Goal: Information Seeking & Learning: Learn about a topic

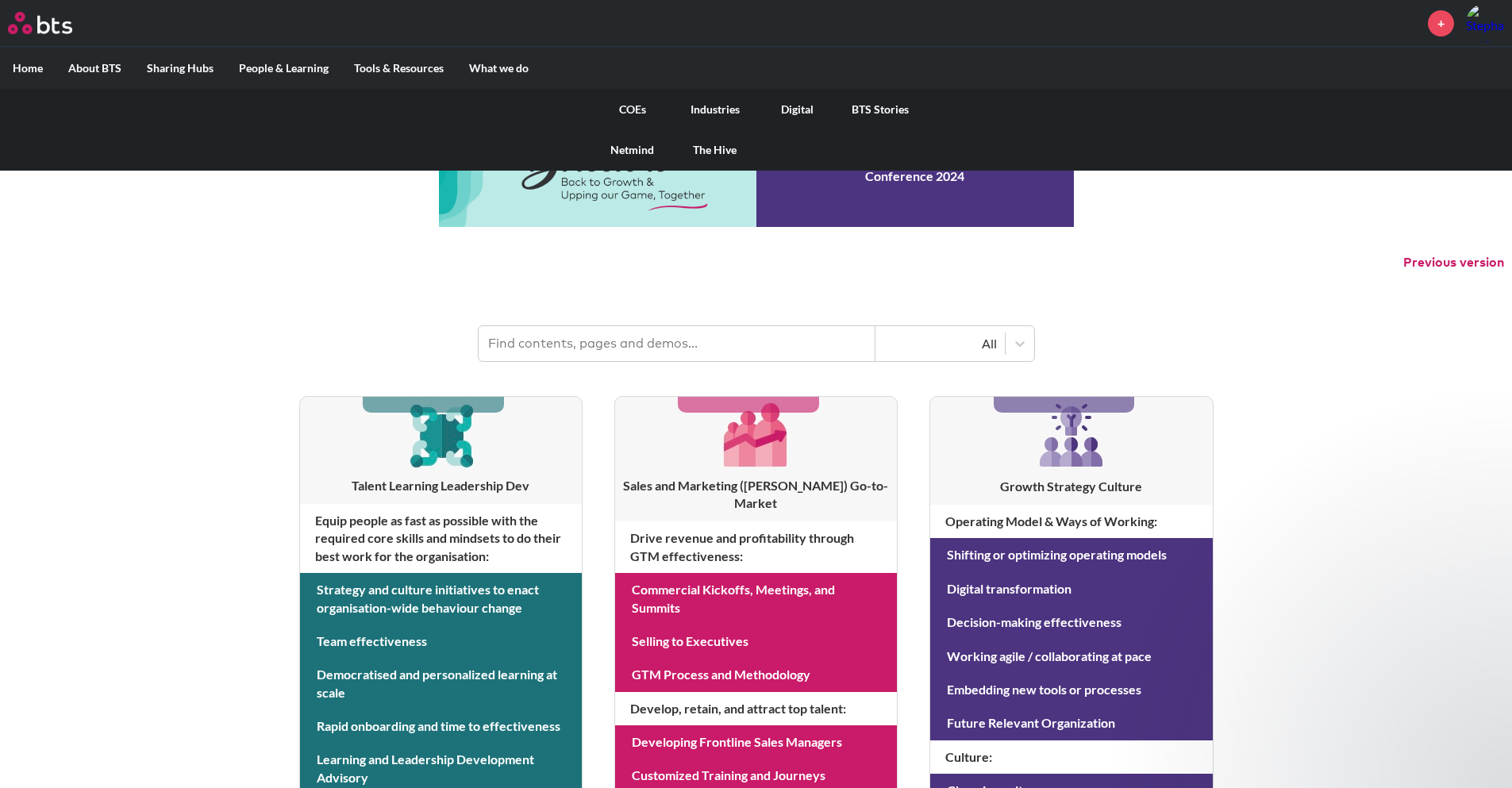
click at [623, 103] on link "COEs" at bounding box center [633, 110] width 83 height 41
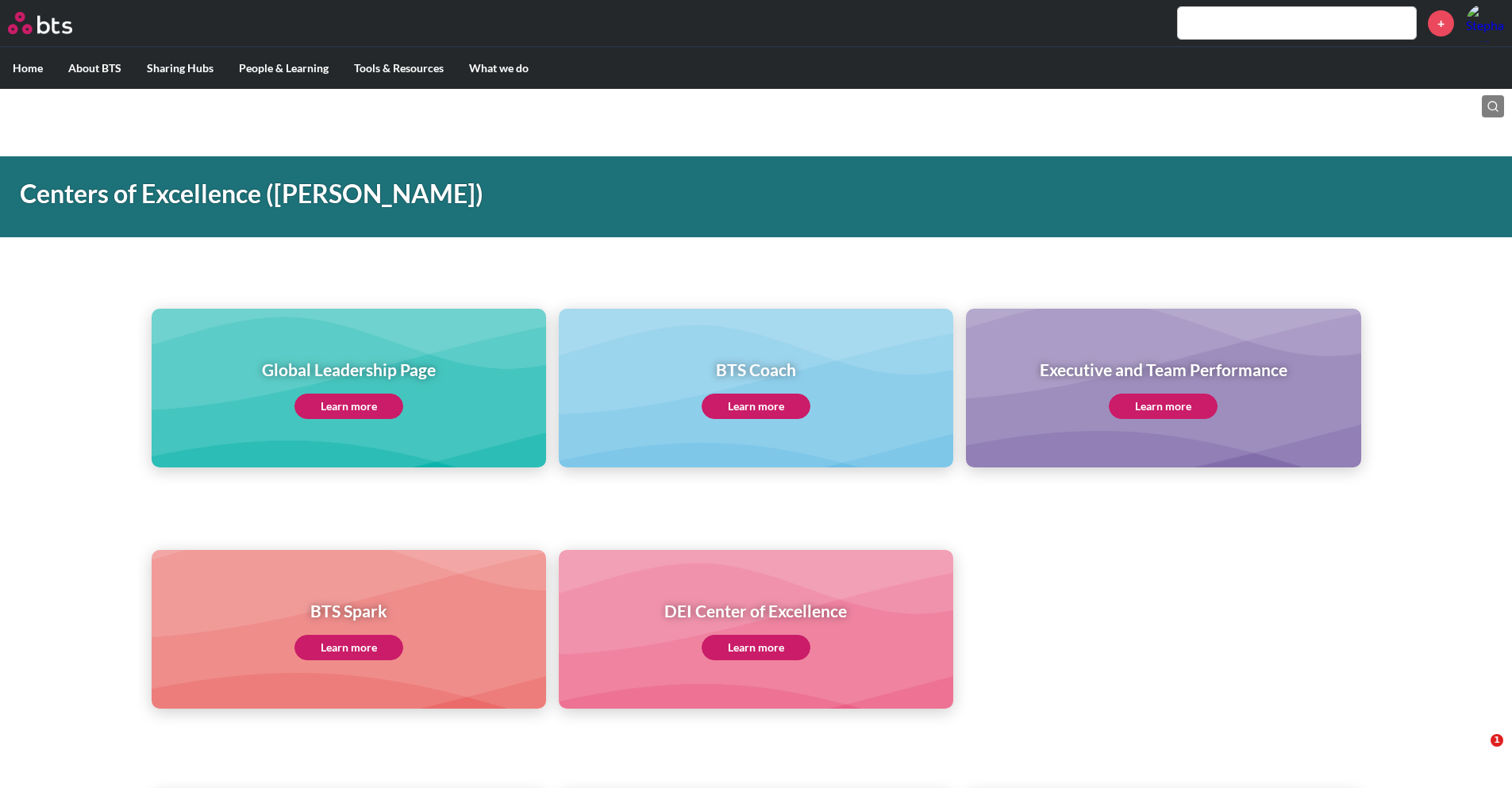
click at [373, 399] on link "Learn more" at bounding box center [349, 406] width 109 height 25
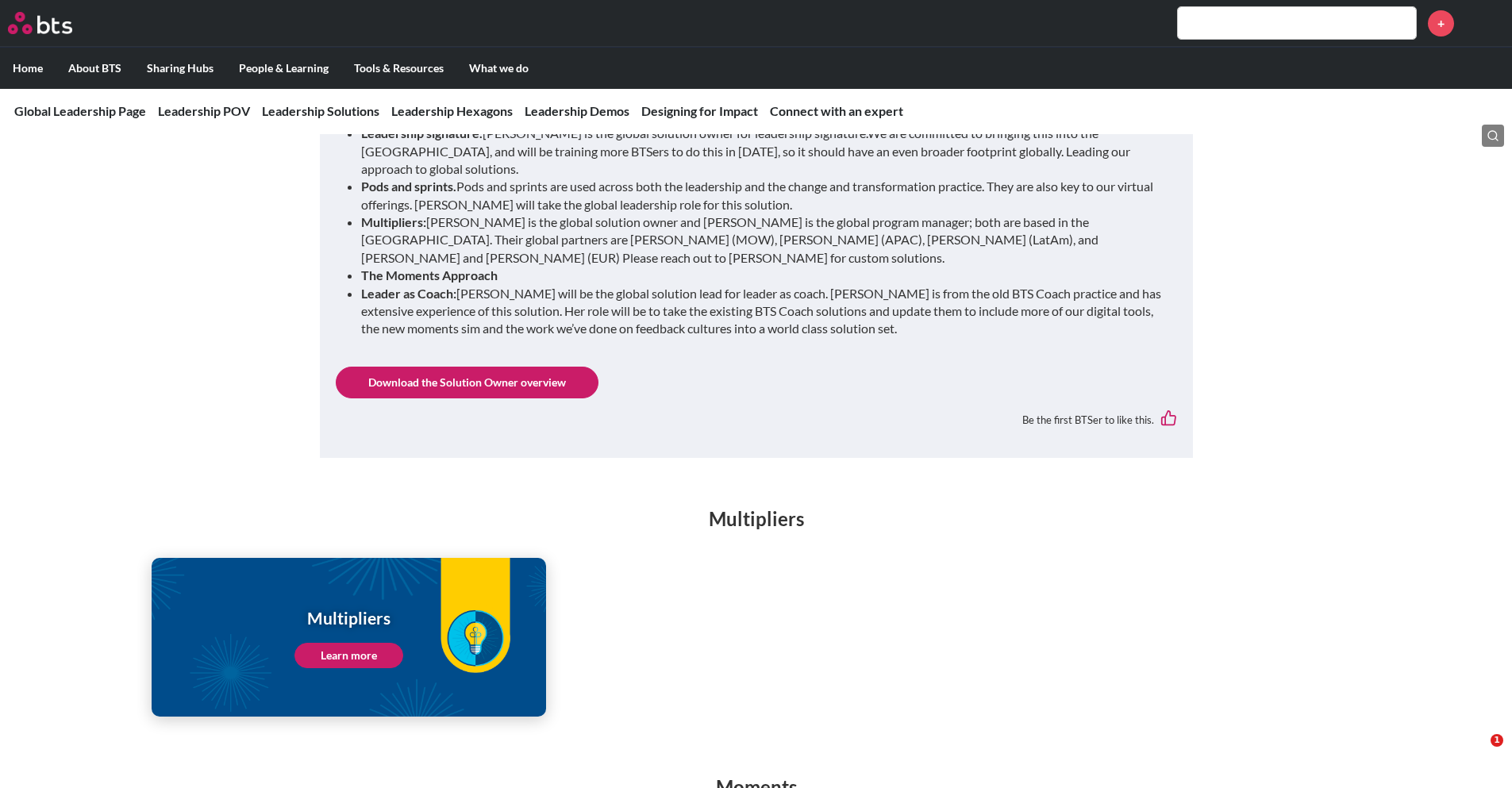
scroll to position [1826, 0]
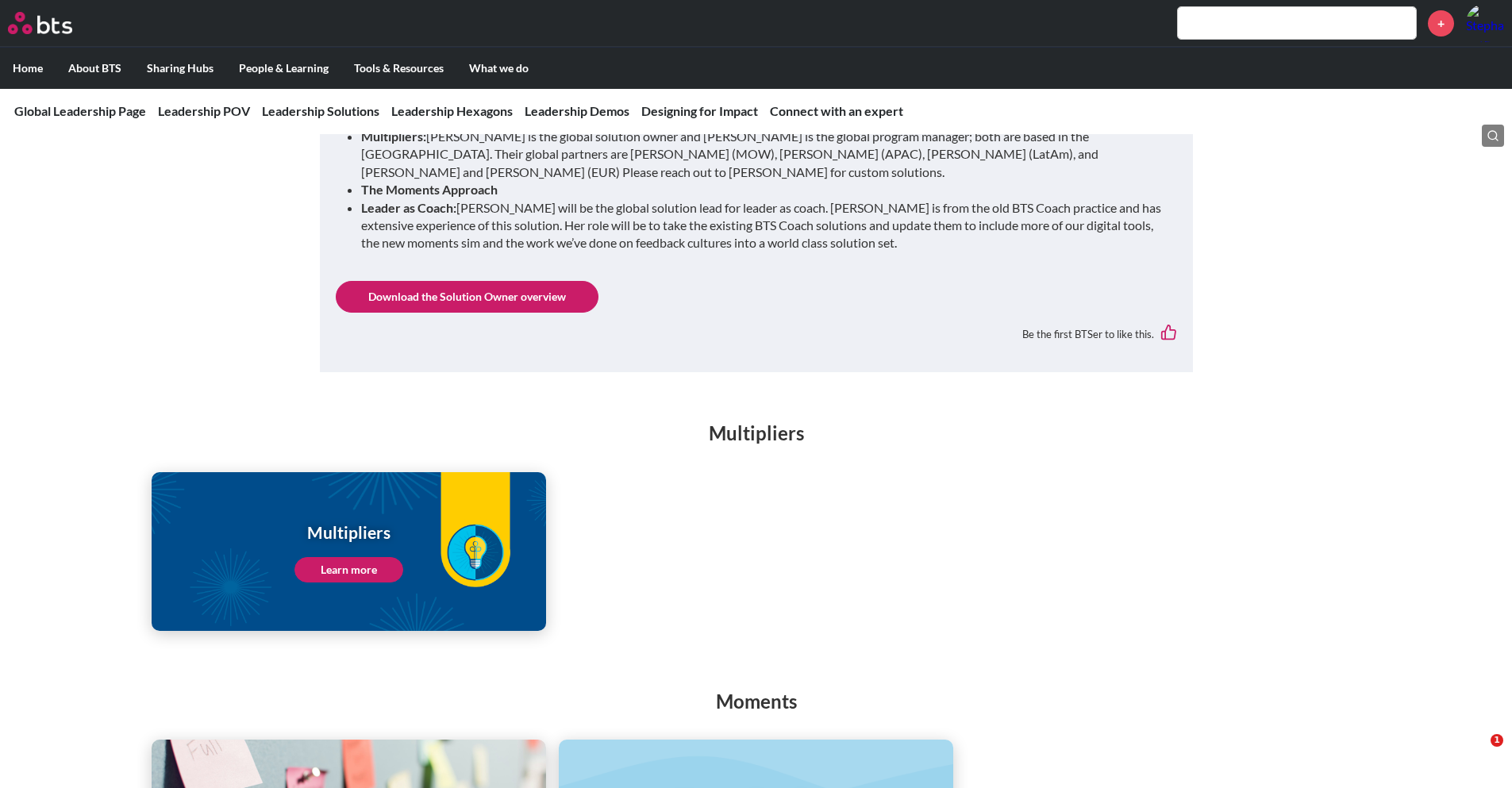
click at [370, 557] on link "Learn more" at bounding box center [349, 569] width 109 height 25
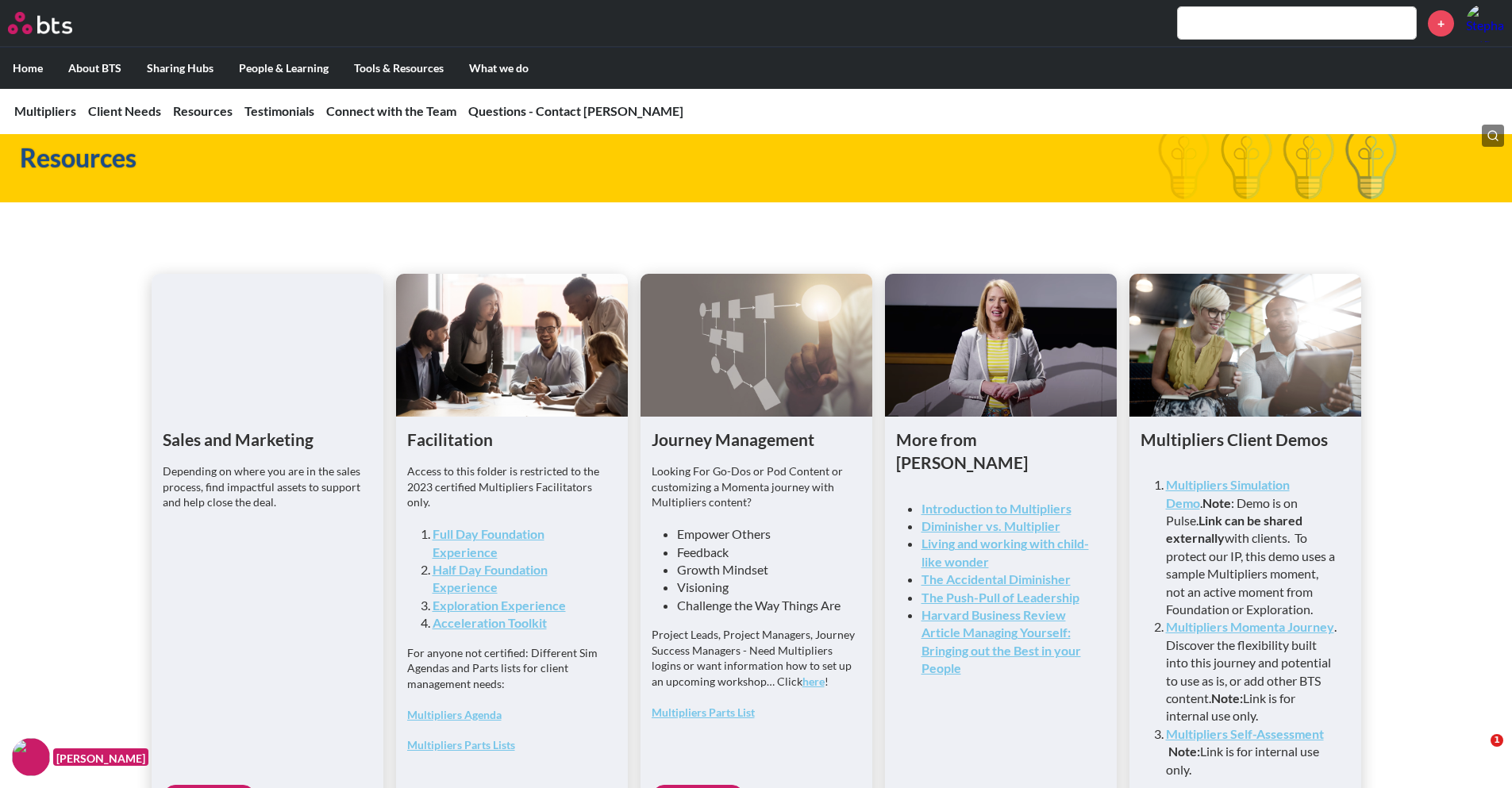
scroll to position [4129, 0]
